Goal: Task Accomplishment & Management: Use online tool/utility

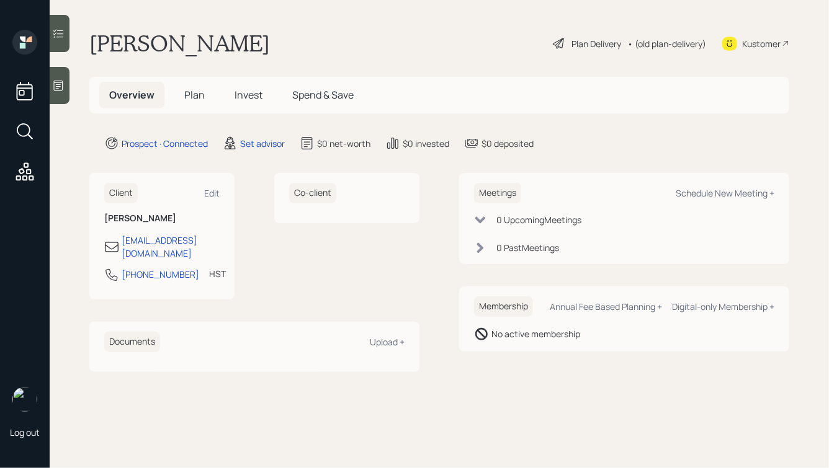
click at [65, 82] on div at bounding box center [60, 85] width 20 height 37
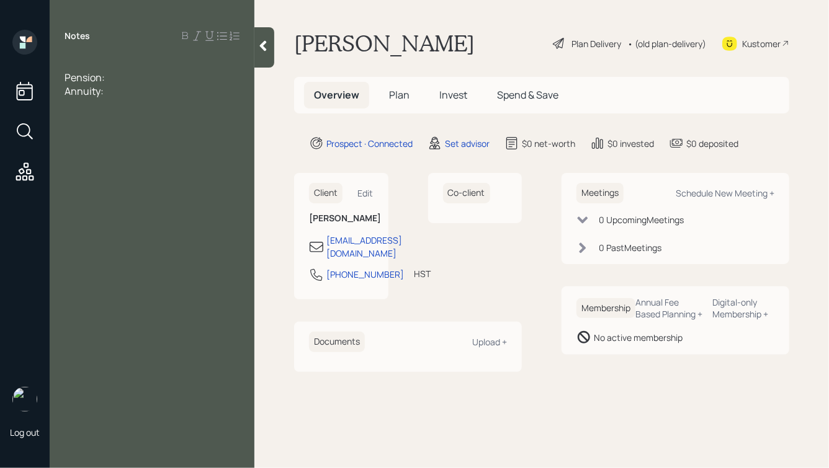
click at [73, 71] on span "Pension:" at bounding box center [84, 78] width 40 height 14
click at [73, 66] on div at bounding box center [151, 64] width 175 height 14
click at [114, 91] on div "SS:" at bounding box center [151, 91] width 175 height 14
click at [134, 105] on div "Pension:" at bounding box center [151, 105] width 175 height 14
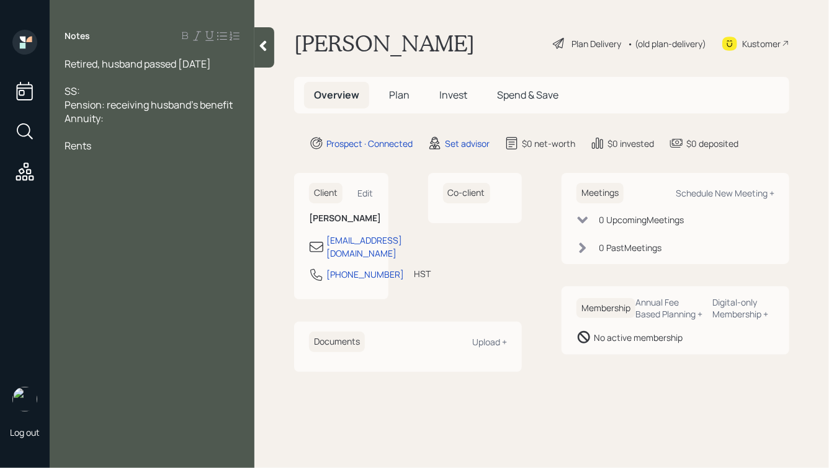
click at [123, 119] on div "Annuity:" at bounding box center [151, 119] width 175 height 14
click at [151, 162] on div at bounding box center [151, 160] width 175 height 14
click at [109, 80] on div at bounding box center [151, 78] width 175 height 14
click at [139, 119] on div "Annuity:" at bounding box center [151, 119] width 175 height 14
click at [172, 149] on div "- took money out in '23 & '24, hasn't paid taxes yet for '24" at bounding box center [151, 138] width 175 height 27
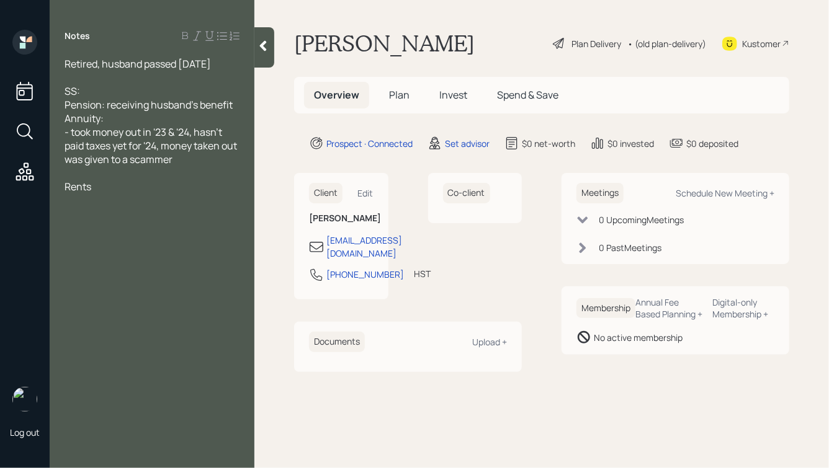
click at [161, 119] on div "Annuity:" at bounding box center [151, 119] width 175 height 14
click at [211, 159] on div "- took money out in '23 & '24, hasn't paid taxes yet for '24, money taken out w…" at bounding box center [151, 145] width 175 height 41
click at [161, 207] on div "Rents" at bounding box center [151, 200] width 175 height 14
